Goal: Check status

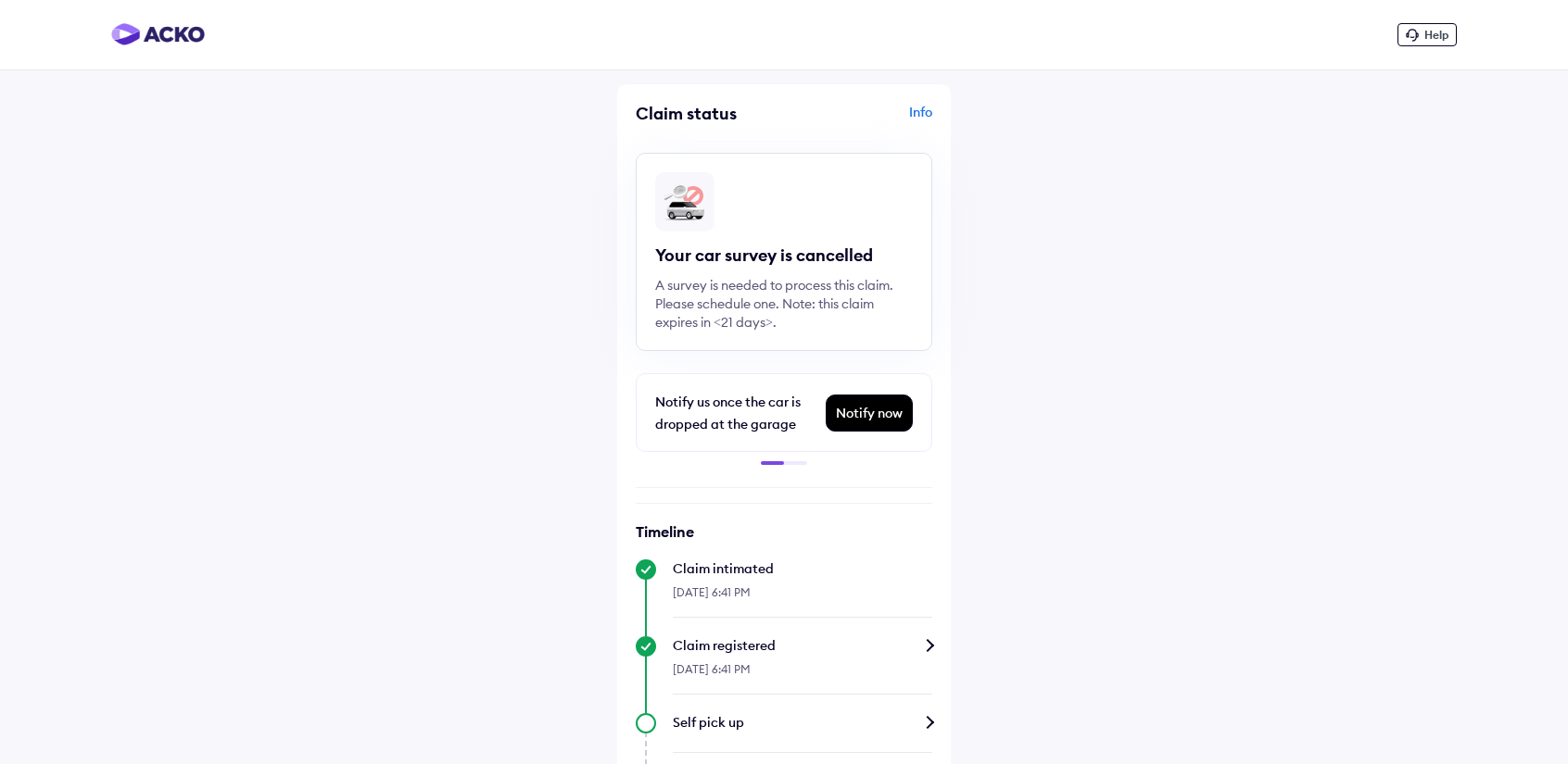
click at [182, 28] on img at bounding box center [158, 34] width 93 height 22
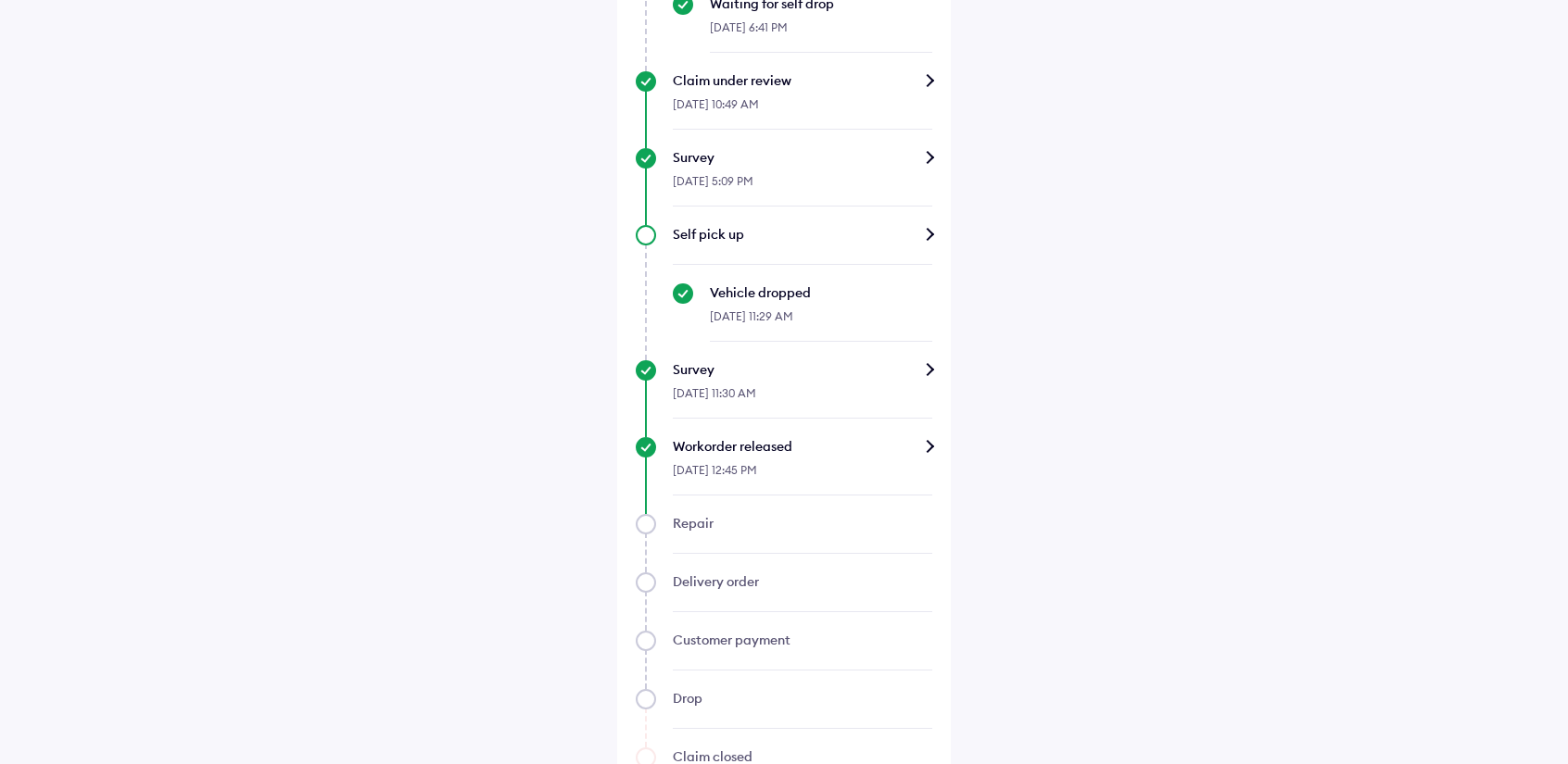
scroll to position [1019, 0]
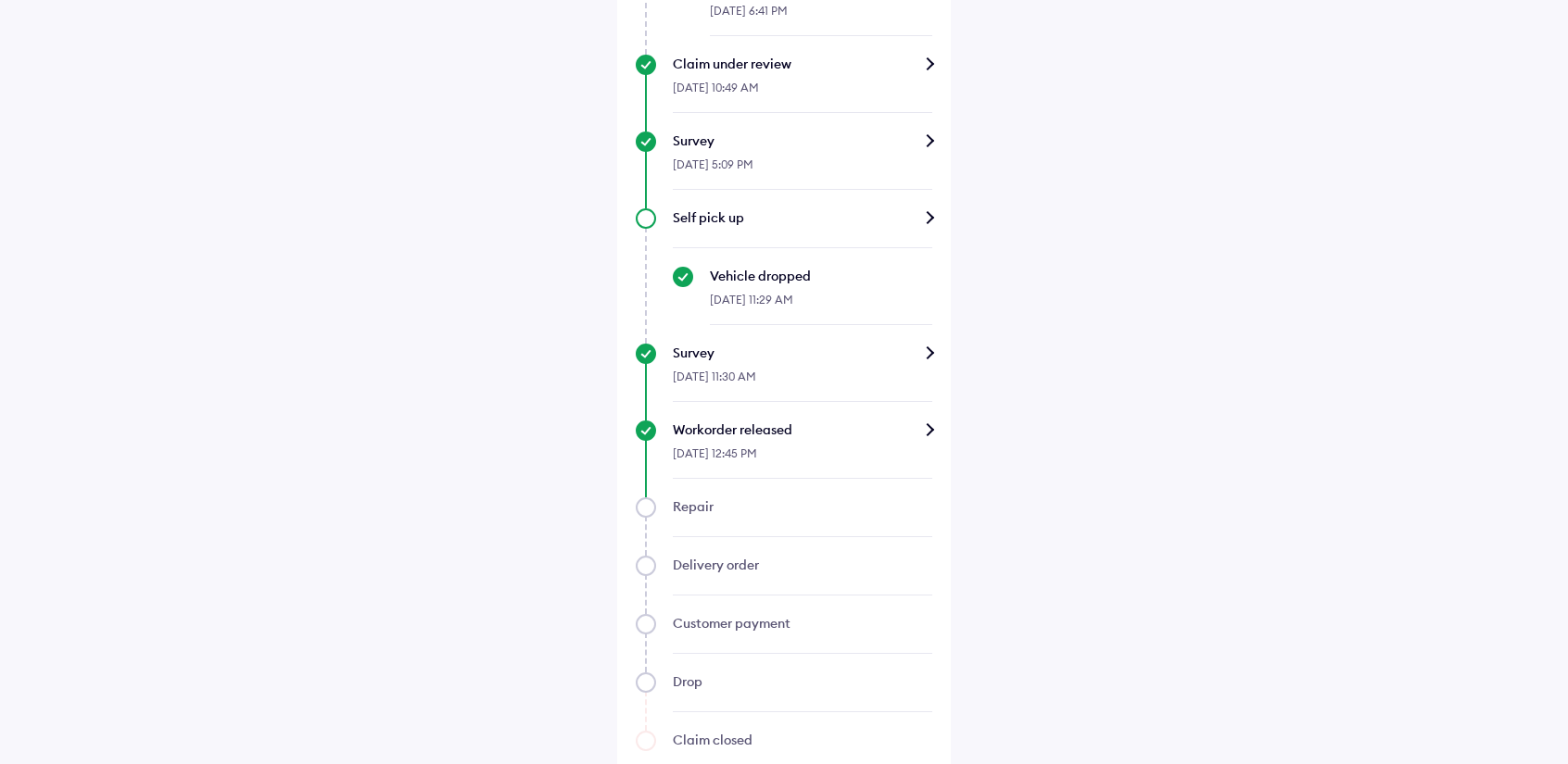
click at [924, 428] on div "Workorder released" at bounding box center [802, 429] width 259 height 18
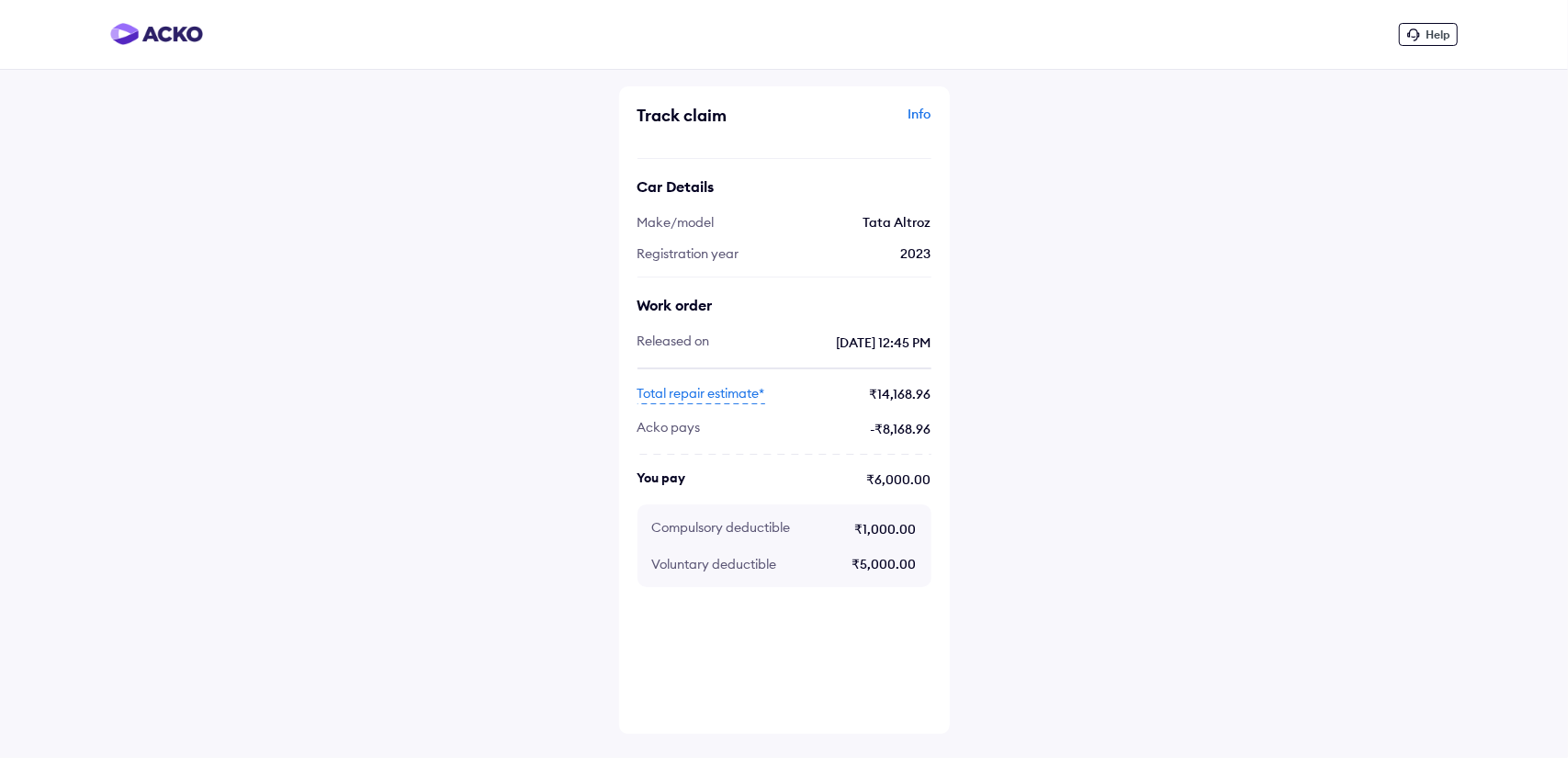
click at [711, 385] on span "Total repair estimate*" at bounding box center [701, 394] width 128 height 20
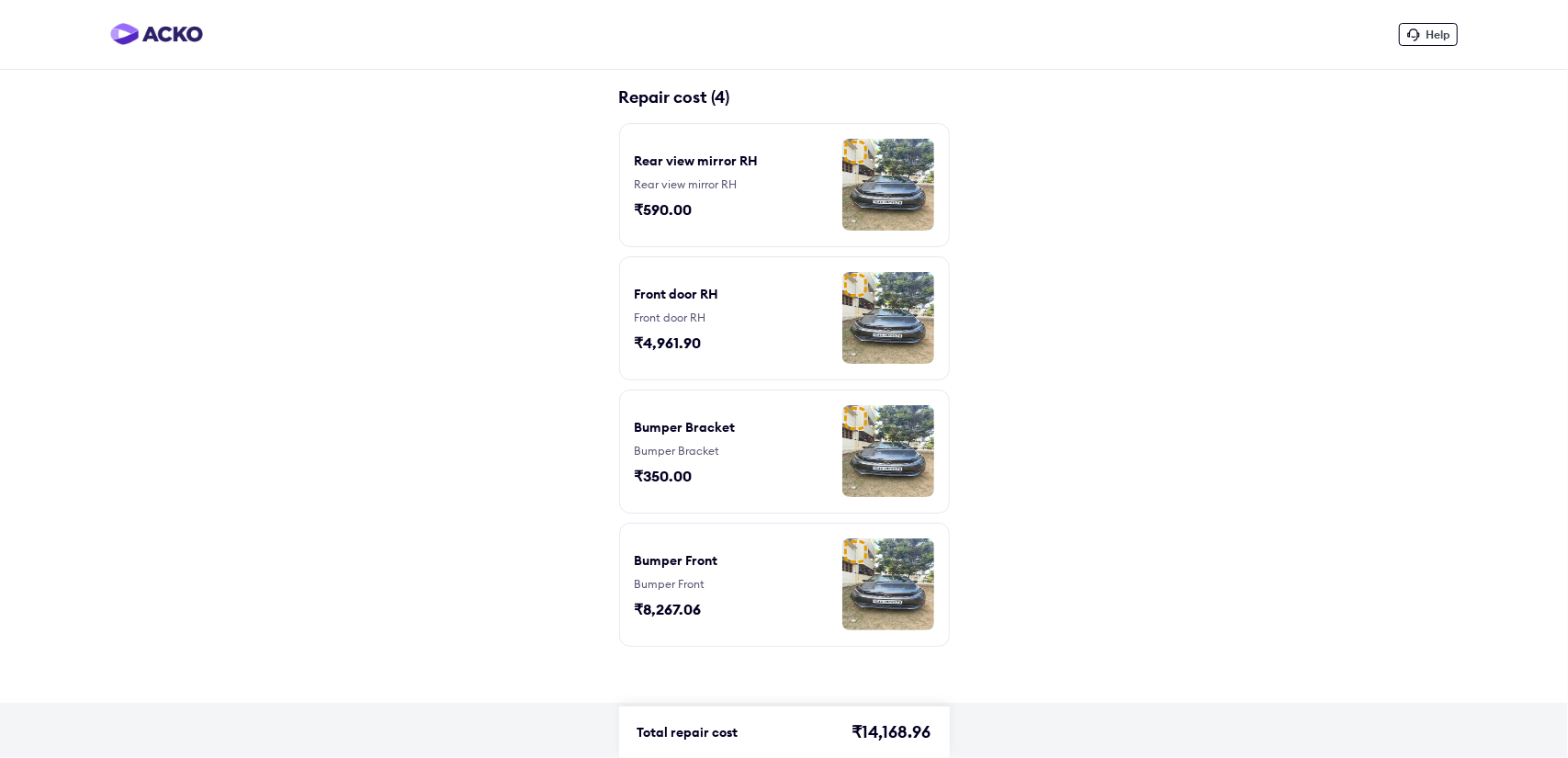
click at [700, 425] on div "Bumper Bracket" at bounding box center [685, 427] width 101 height 18
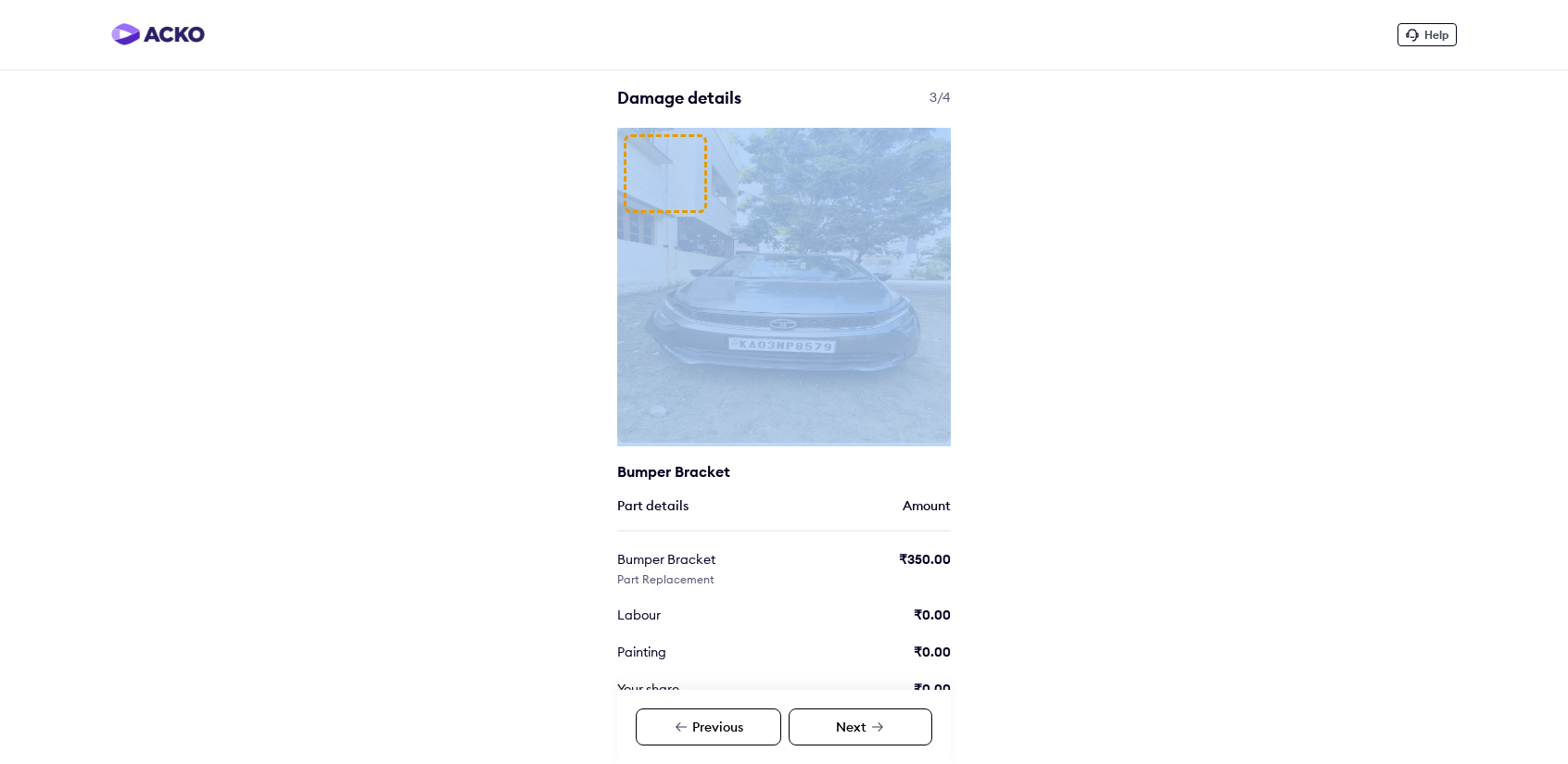
drag, startPoint x: 646, startPoint y: 184, endPoint x: 665, endPoint y: 246, distance: 64.8
click at [665, 246] on div at bounding box center [784, 285] width 334 height 316
click at [821, 227] on img at bounding box center [784, 285] width 334 height 316
click at [1211, 196] on div "Help Damage details 3/4 Bumper Bracket Part details Amount Bumper Bracket Part …" at bounding box center [784, 443] width 1568 height 886
